Goal: Task Accomplishment & Management: Use online tool/utility

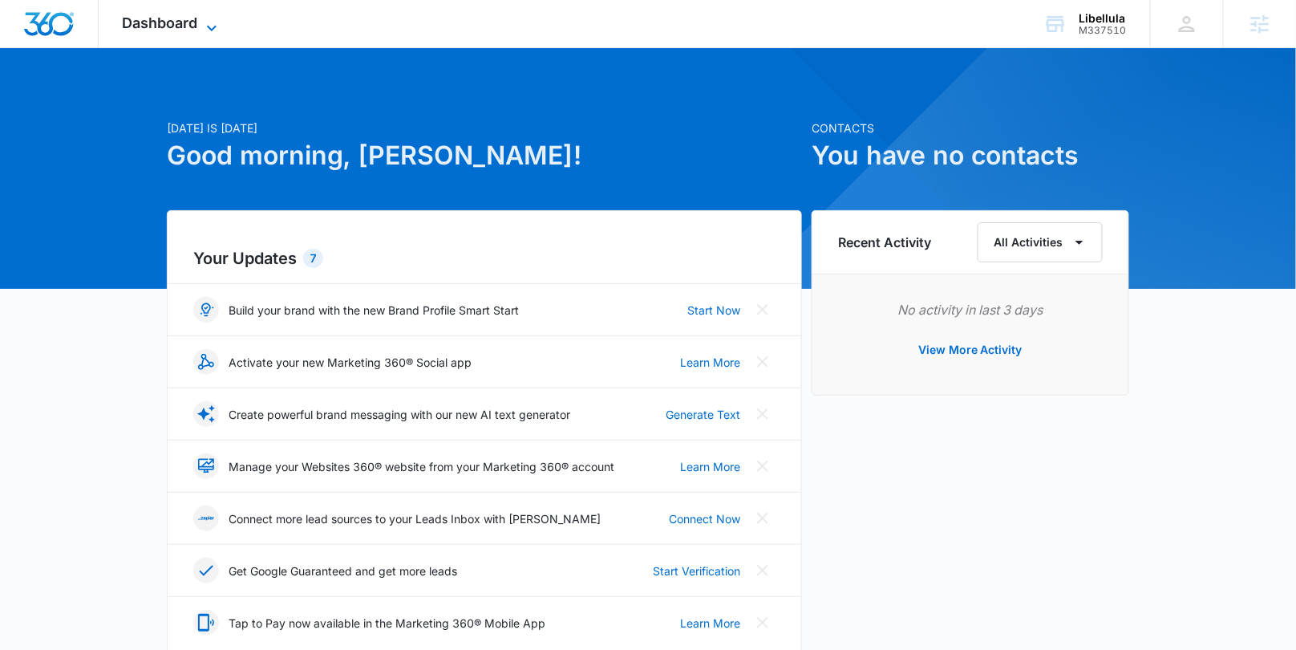
click at [203, 26] on icon at bounding box center [211, 27] width 19 height 19
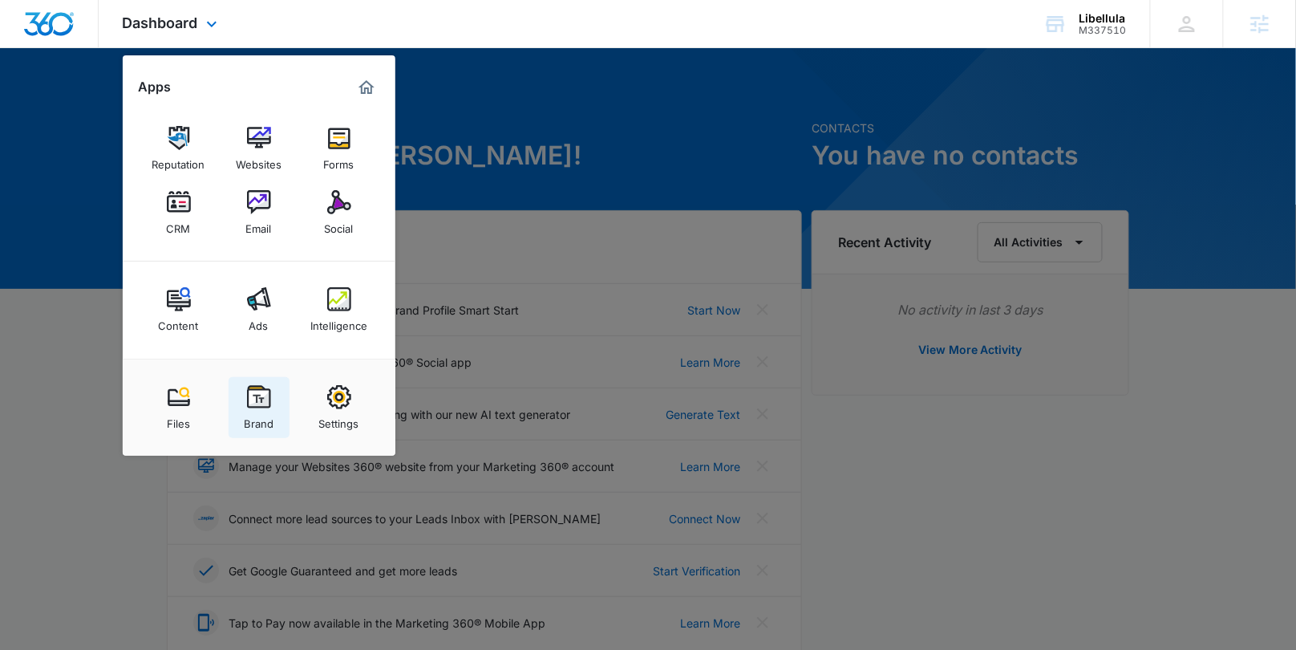
click at [252, 389] on img at bounding box center [259, 397] width 24 height 24
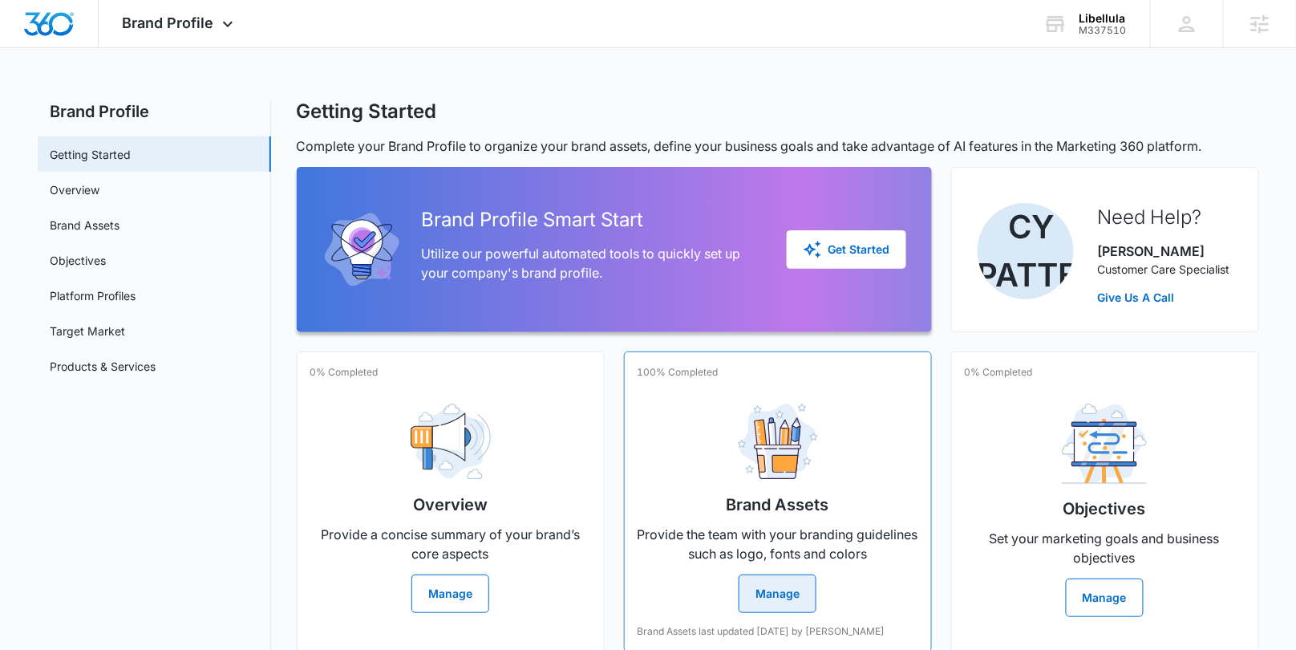
click at [805, 395] on div "Brand Assets Provide the team with your branding guidelines such as logo, fonts…" at bounding box center [778, 502] width 281 height 222
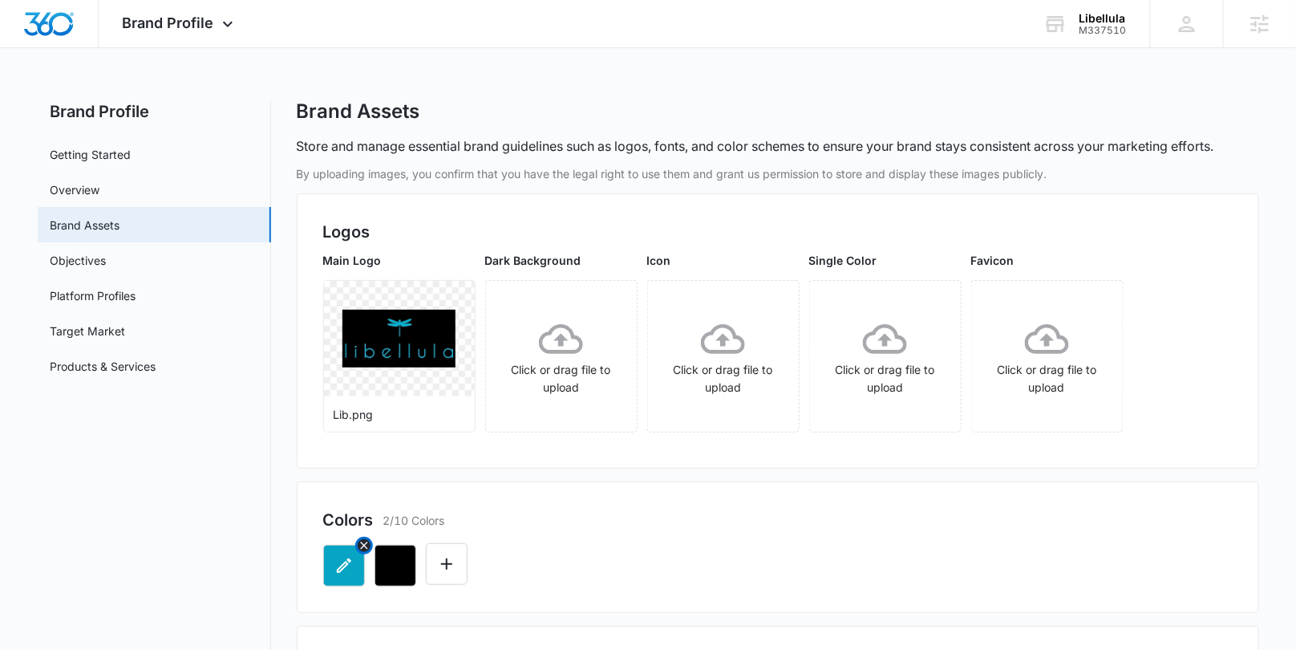
click at [339, 559] on icon "button" at bounding box center [344, 565] width 19 height 19
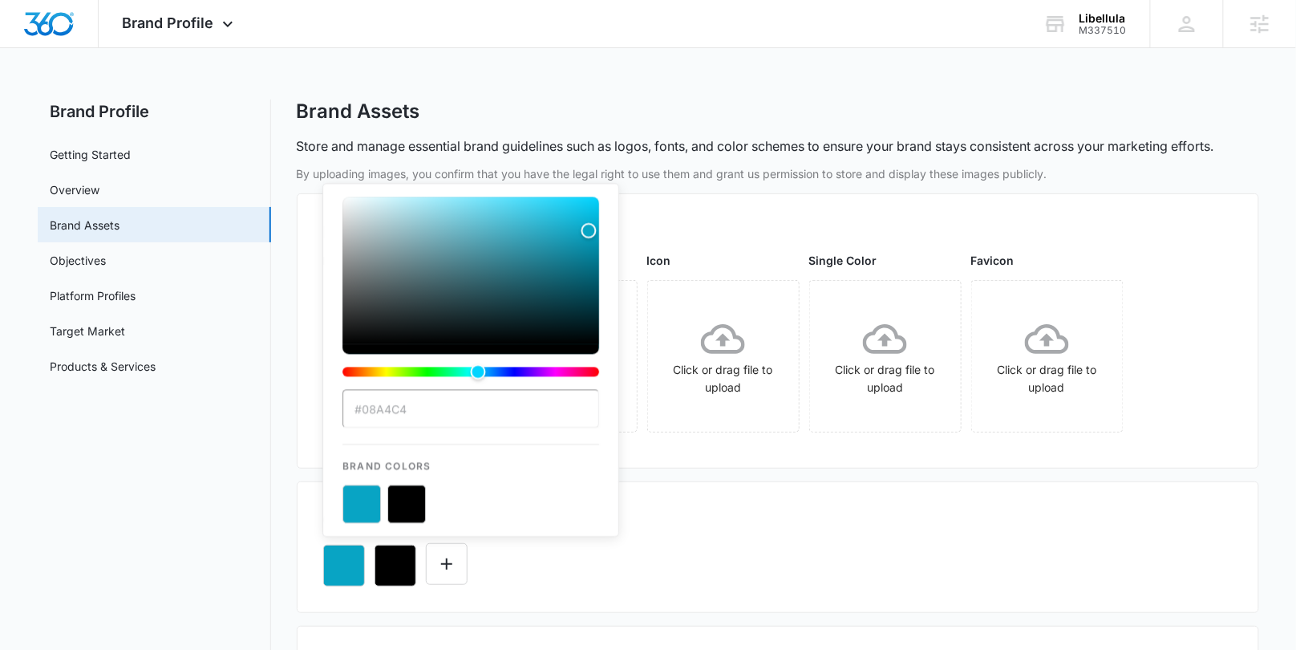
click at [416, 509] on button "color-picker-container" at bounding box center [407, 504] width 39 height 39
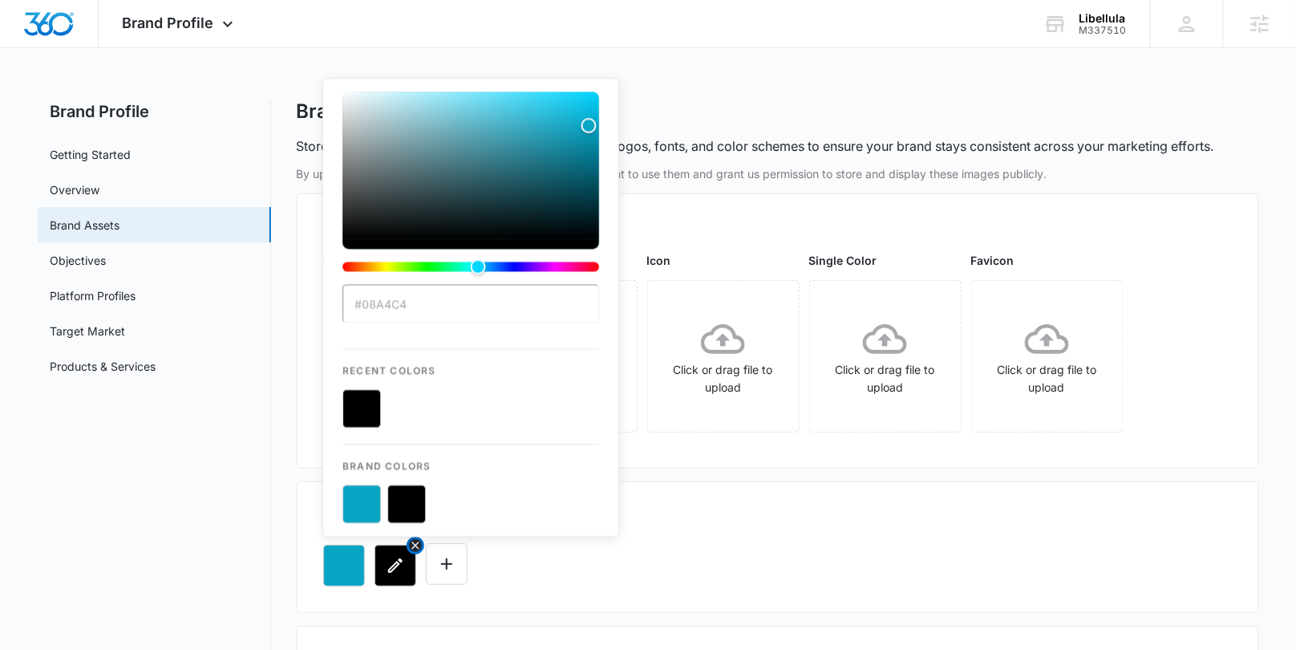
click at [392, 567] on icon "button" at bounding box center [395, 565] width 14 height 14
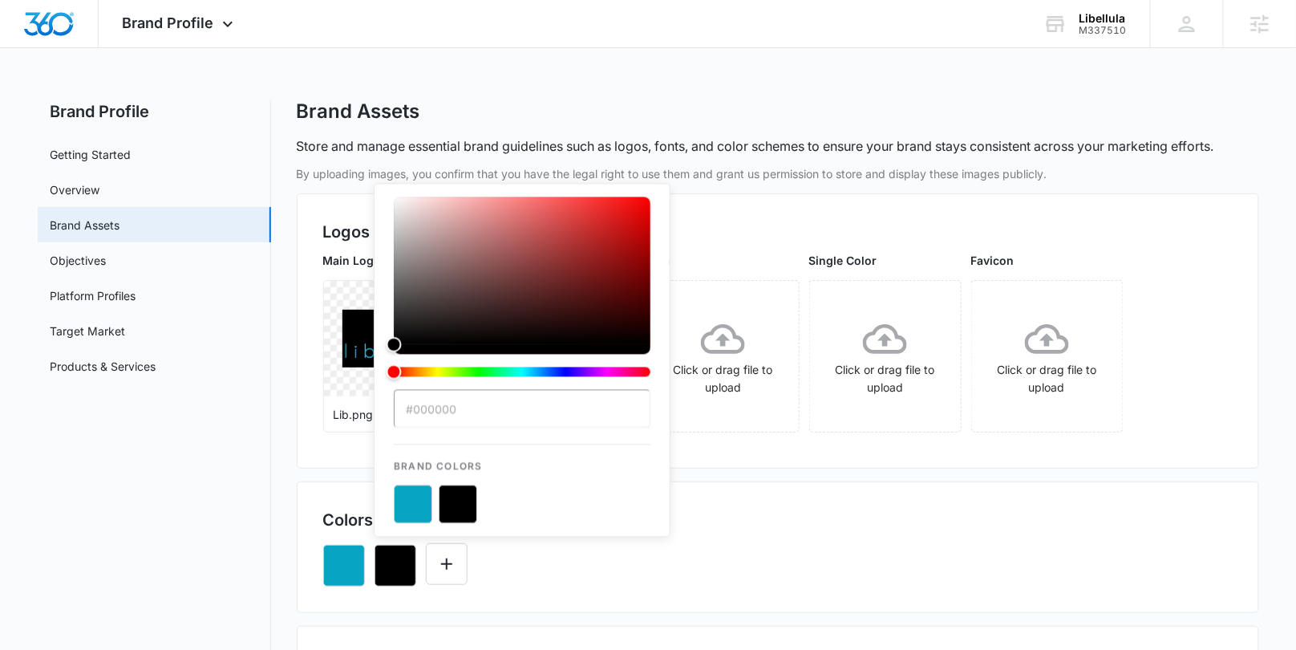
click at [929, 505] on div "Colors 2/10 Colors #000000 Brand Colors" at bounding box center [778, 547] width 963 height 132
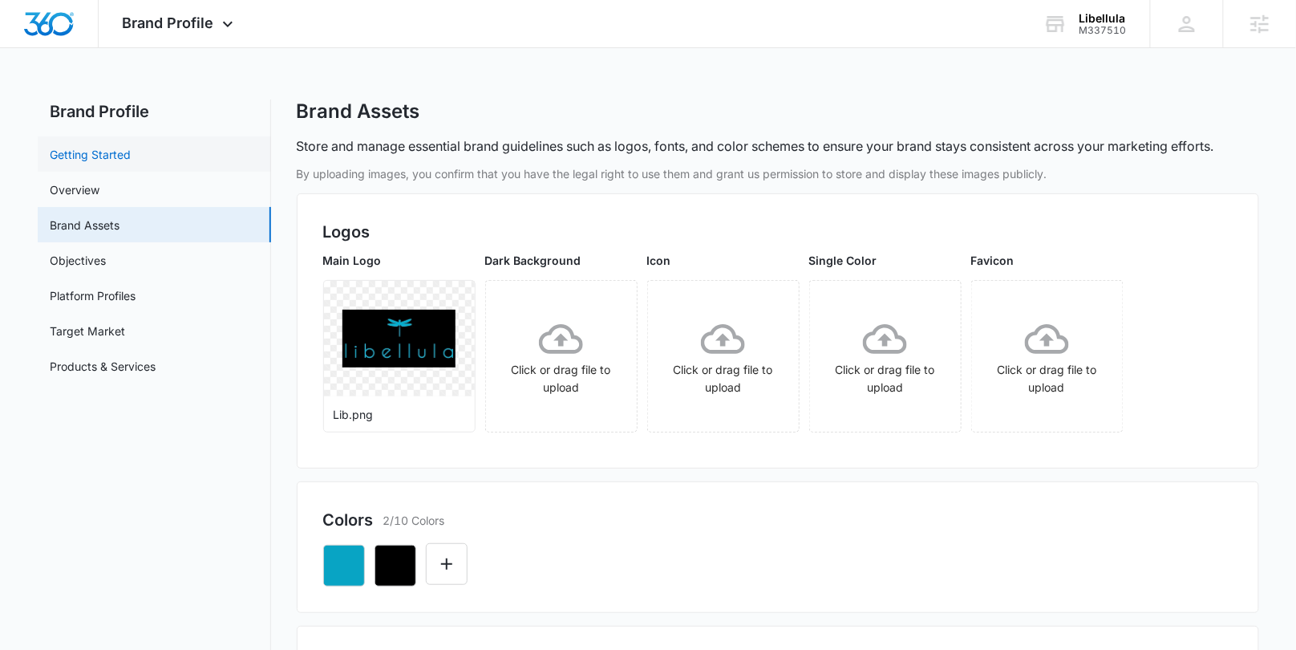
click at [118, 163] on link "Getting Started" at bounding box center [91, 154] width 81 height 17
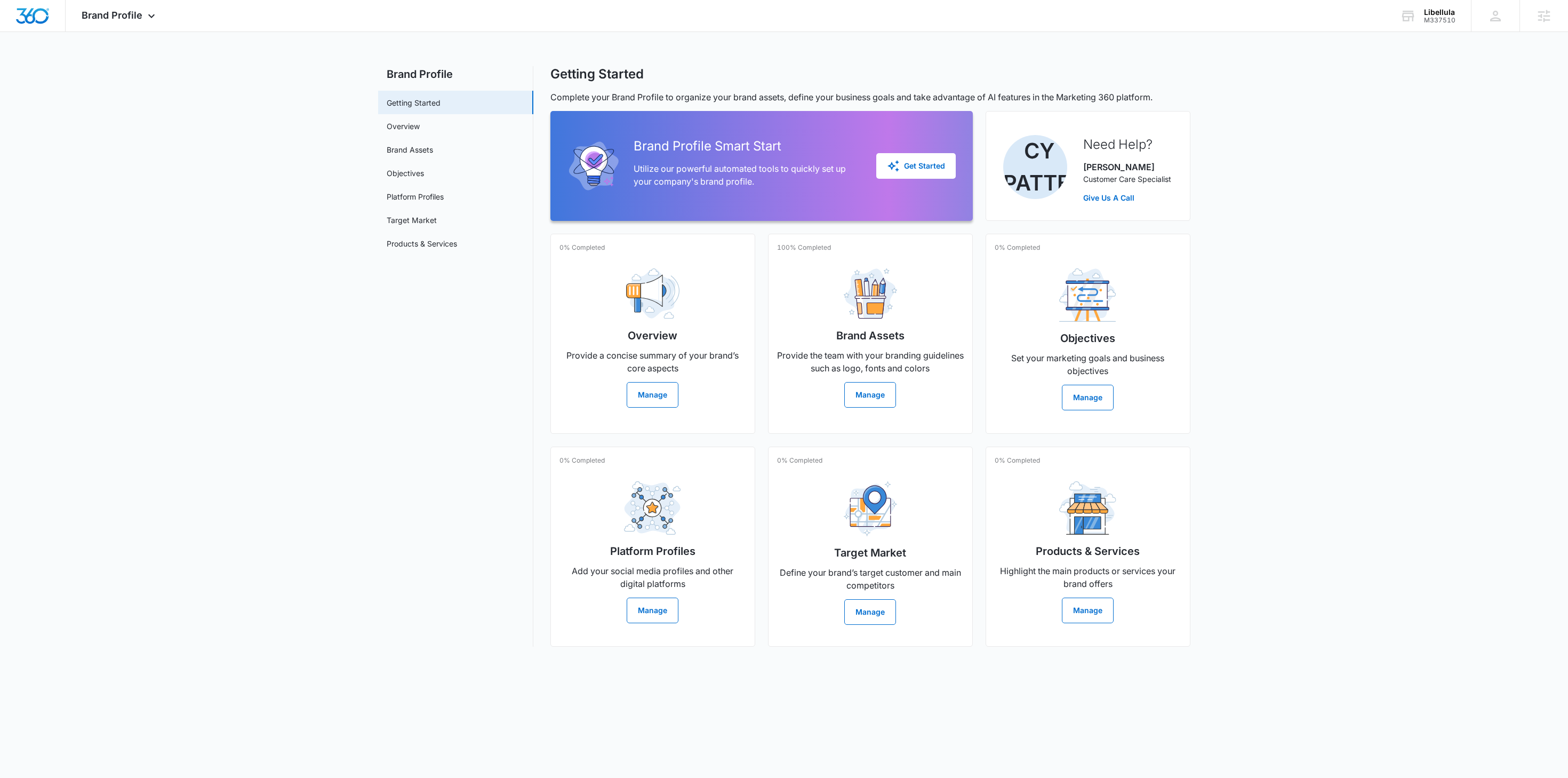
click at [336, 432] on main "Brand Profile Getting Started Overview Brand Assets Objectives Platform Profile…" at bounding box center [784, 362] width 1568 height 593
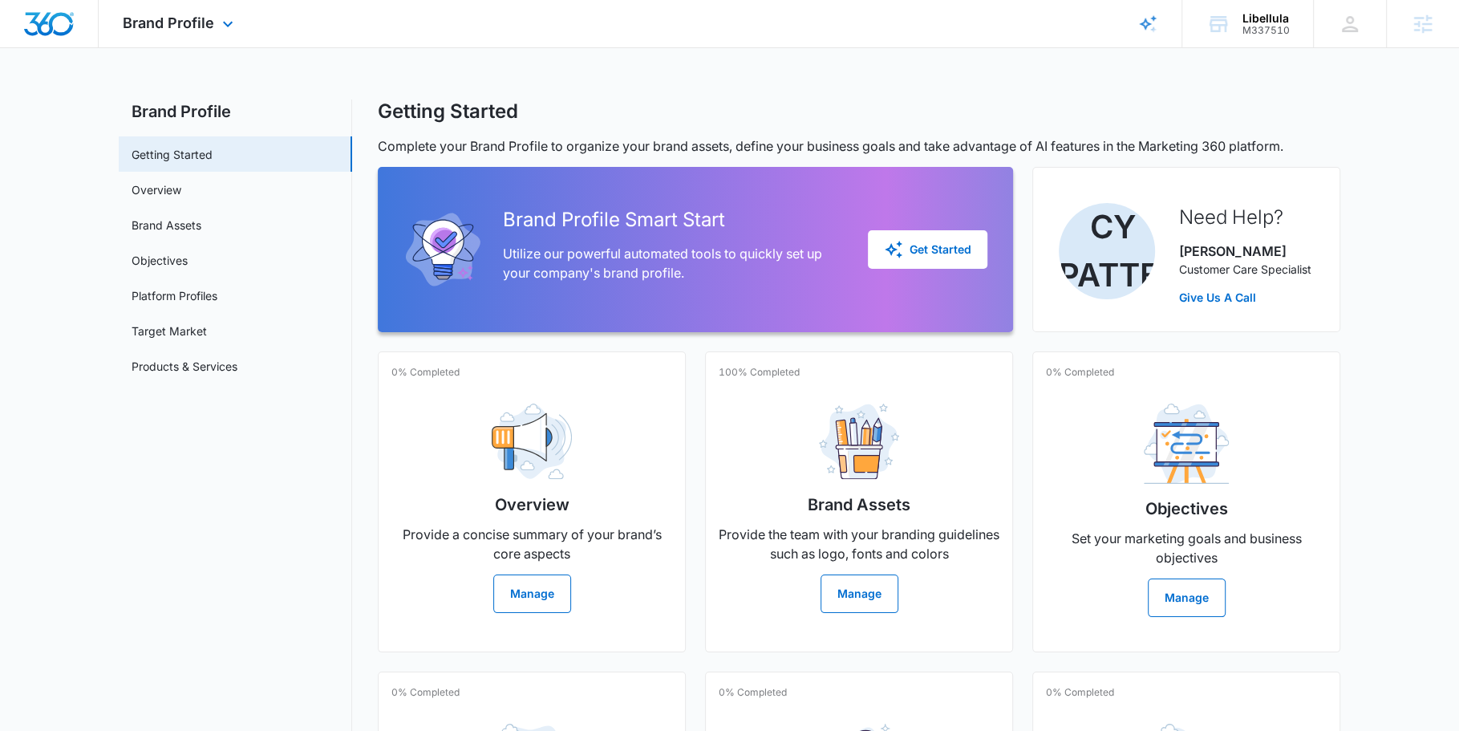
click at [196, 34] on div "Brand Profile Apps Reputation Websites Forms CRM Email Social Content Ads Intel…" at bounding box center [180, 23] width 163 height 47
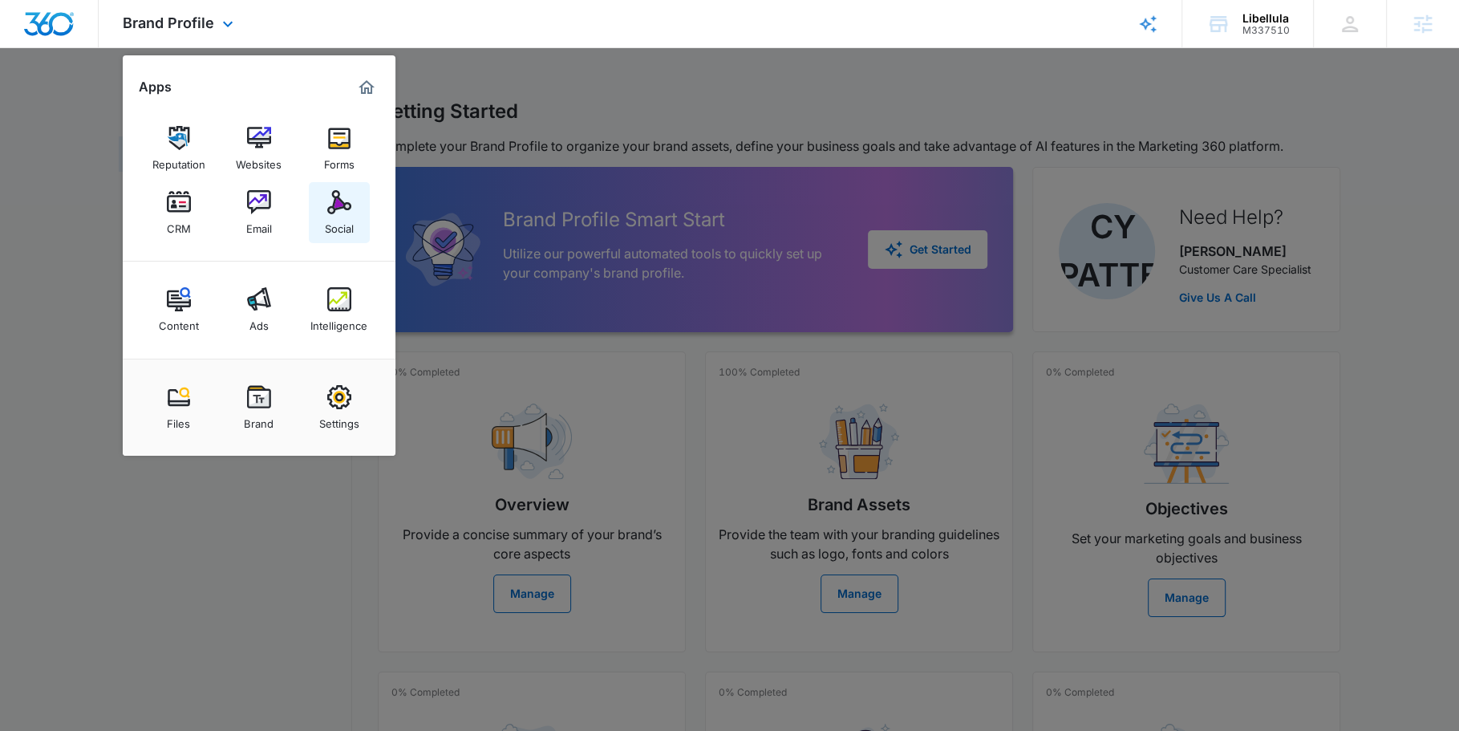
click at [332, 208] on img at bounding box center [339, 202] width 24 height 24
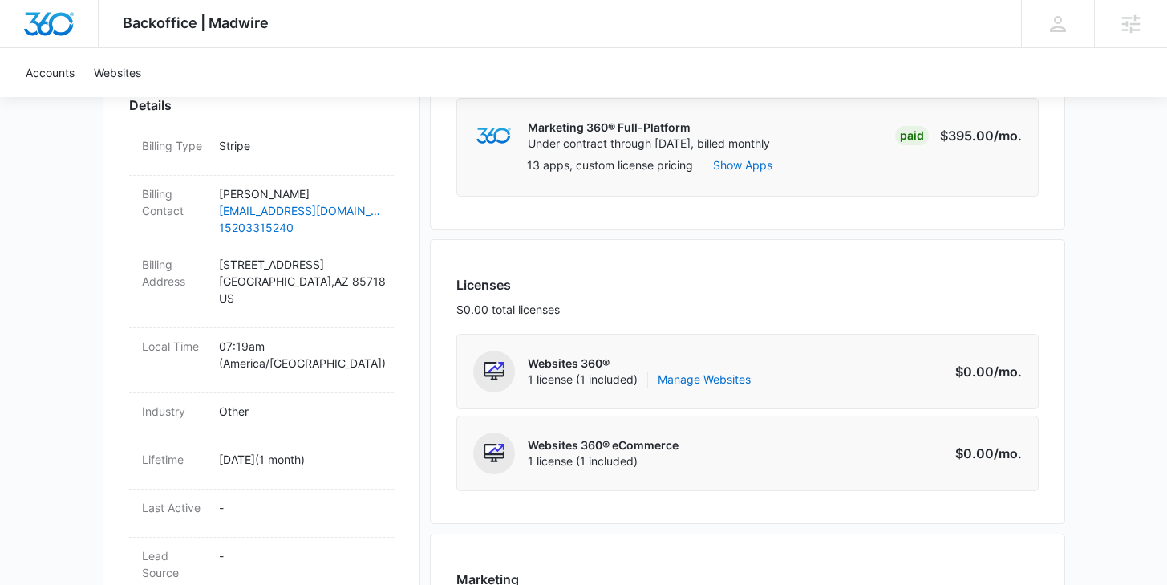
scroll to position [485, 0]
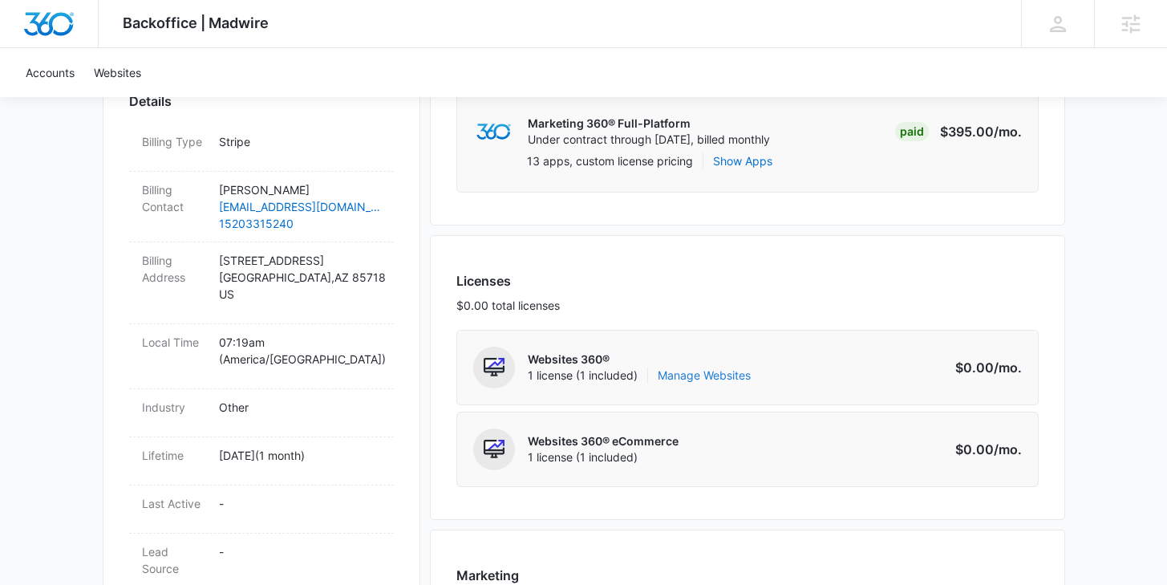
click at [716, 373] on link "Manage Websites" at bounding box center [704, 375] width 93 height 16
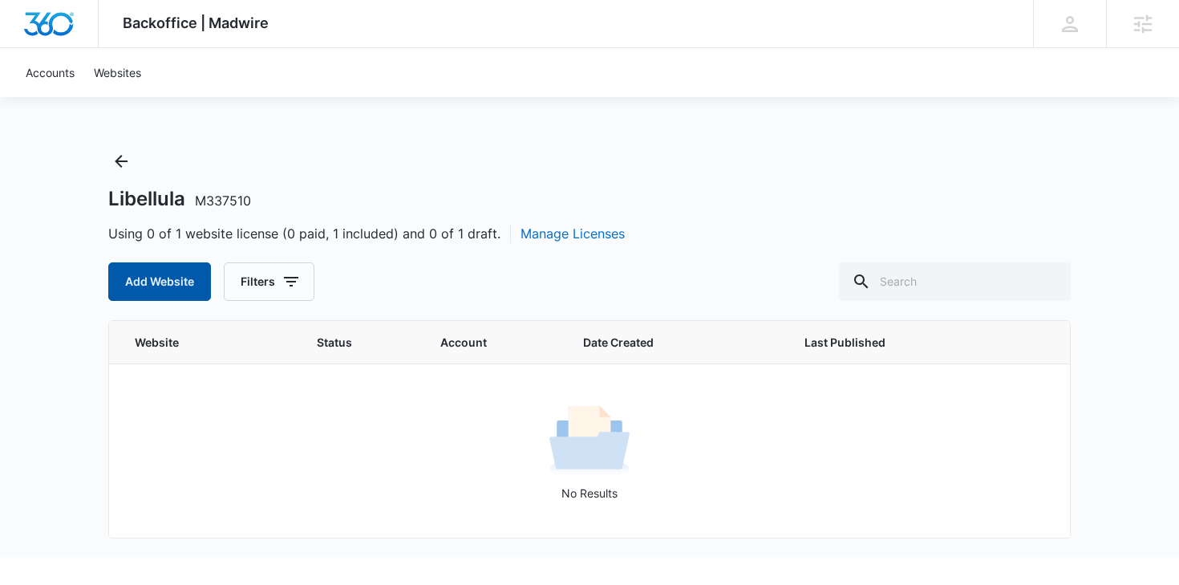
click at [184, 289] on button "Add Website" at bounding box center [159, 281] width 103 height 39
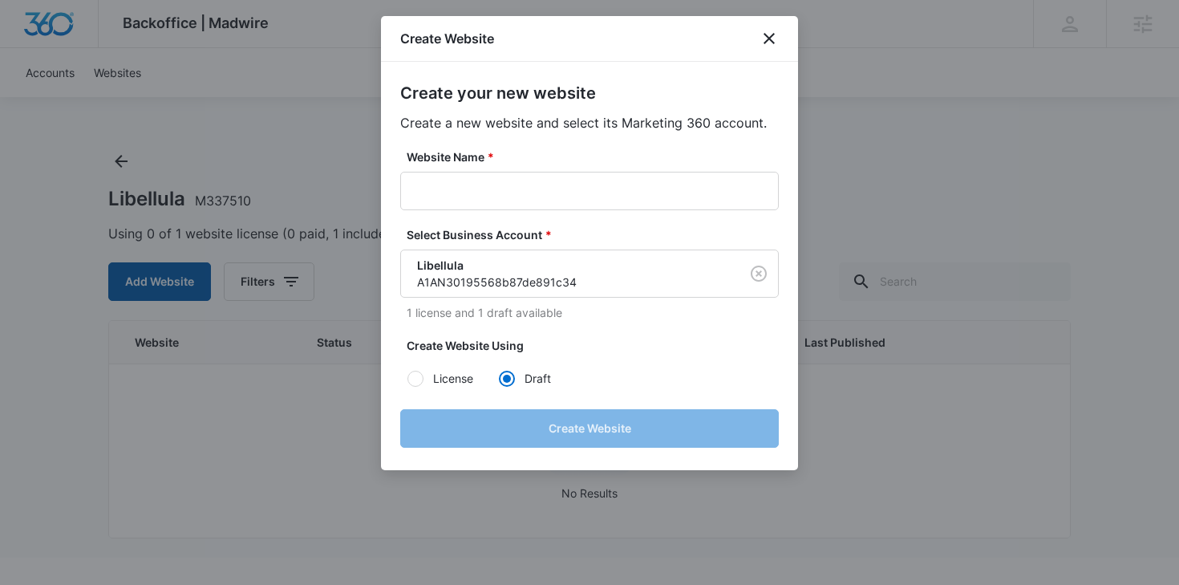
radio input "true"
click at [538, 197] on input "Website Name *" at bounding box center [589, 191] width 379 height 39
paste input "M337510 - Libellula"
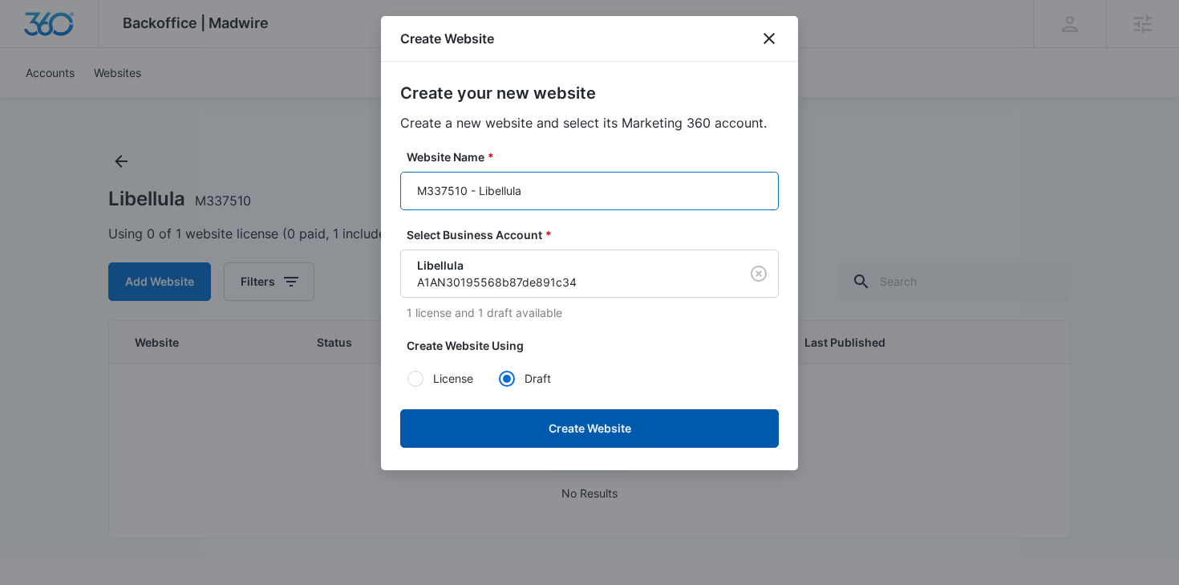
type input "M337510 - Libellula"
click at [590, 436] on button "Create Website" at bounding box center [589, 428] width 379 height 39
